Goal: Use online tool/utility: Use online tool/utility

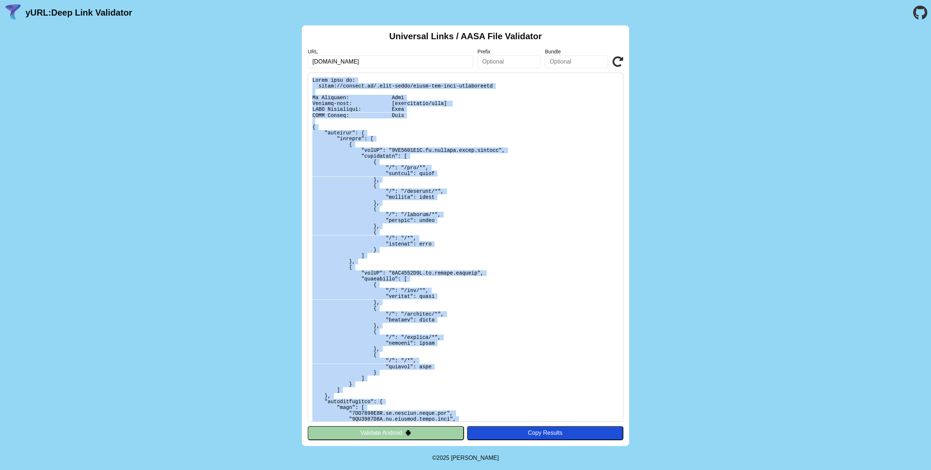
click at [615, 63] on icon at bounding box center [617, 61] width 11 height 11
click at [539, 171] on pre at bounding box center [466, 247] width 316 height 349
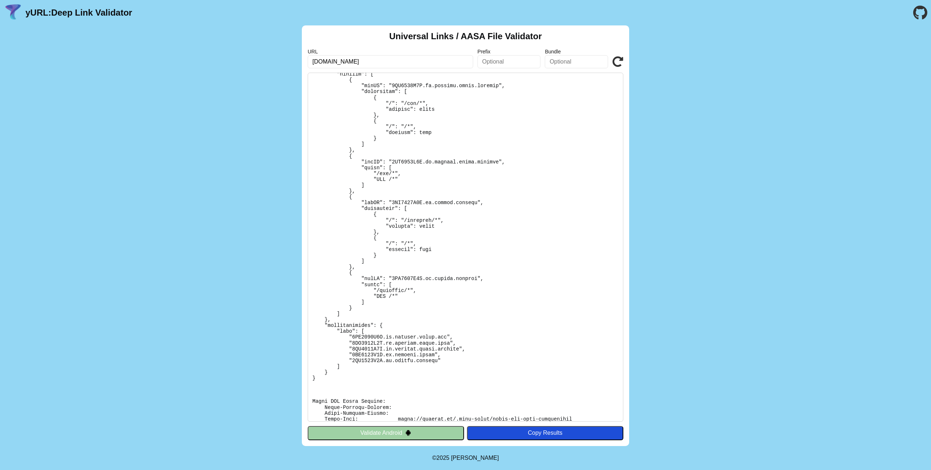
scroll to position [520, 0]
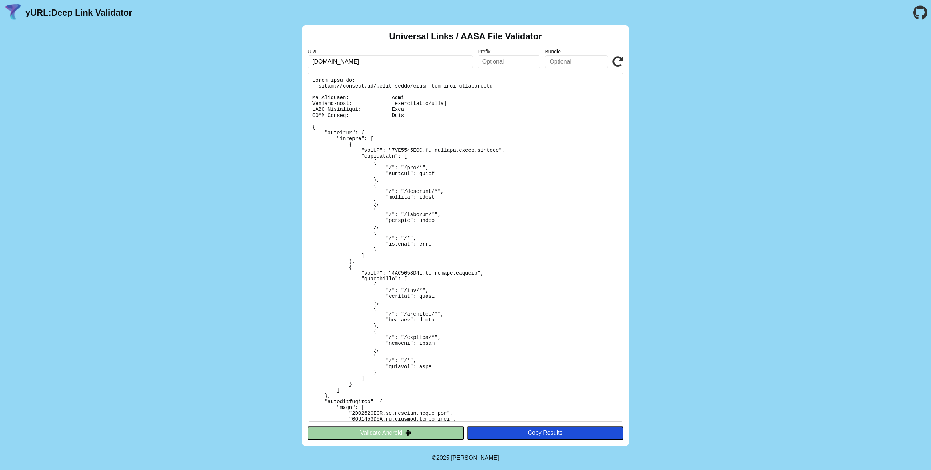
click at [483, 204] on pre at bounding box center [466, 247] width 316 height 349
copy body "yURL: Deep Link Validator Universal Links / AASA File Validator URL Prefix Bund…"
click at [483, 204] on pre at bounding box center [466, 247] width 316 height 349
click at [313, 80] on pre at bounding box center [466, 247] width 316 height 349
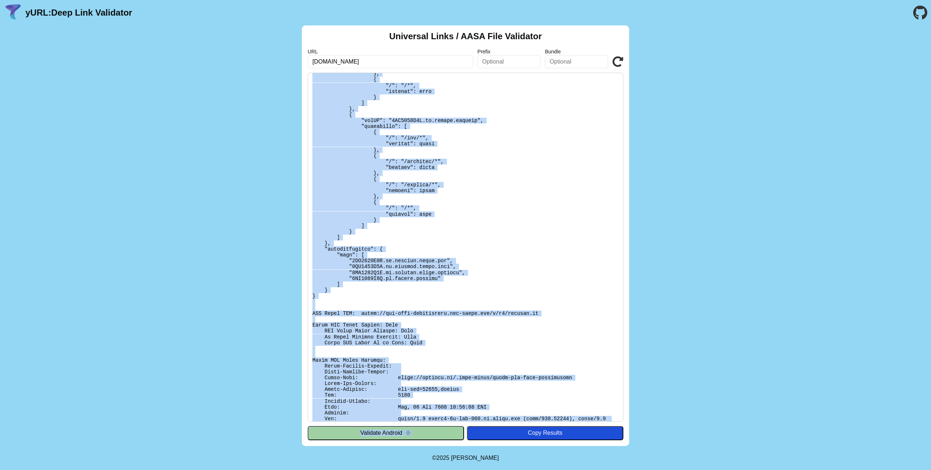
scroll to position [175, 0]
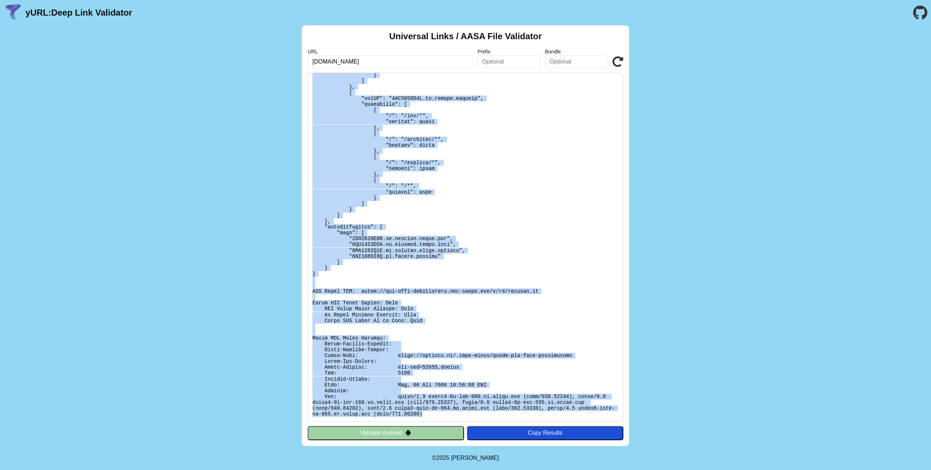
drag, startPoint x: 313, startPoint y: 80, endPoint x: 572, endPoint y: 414, distance: 422.6
click at [572, 414] on pre at bounding box center [466, 247] width 316 height 349
copy pre "Found file at: https://mycredo.ge/.well-known/apple-app-site-association No Red…"
